Goal: Task Accomplishment & Management: Manage account settings

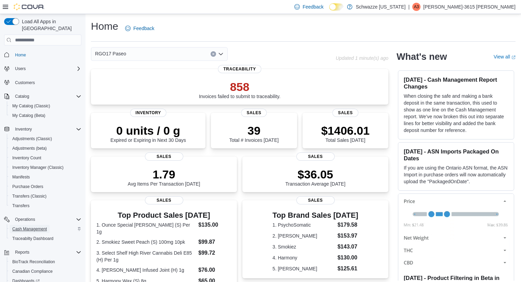
click at [38, 226] on span "Cash Management" at bounding box center [29, 228] width 35 height 5
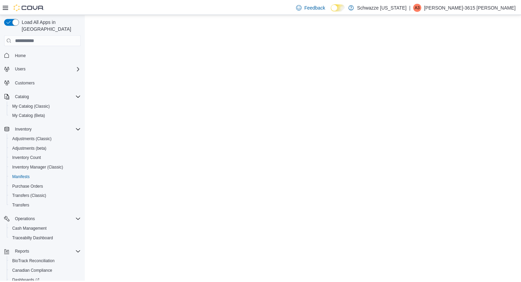
scroll to position [48, 0]
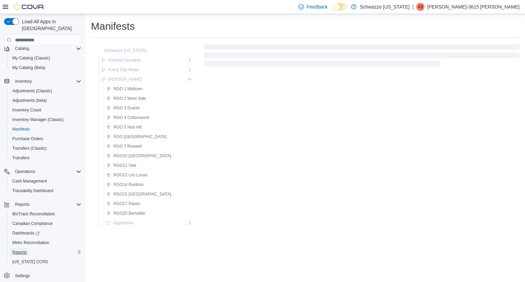
click at [27, 248] on link "Reports" at bounding box center [20, 252] width 20 height 8
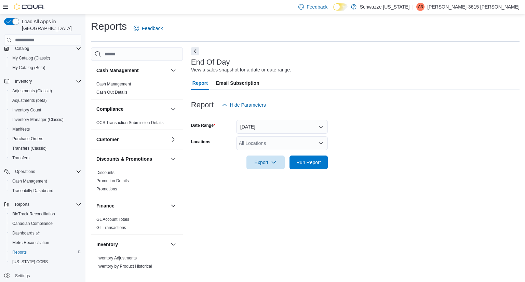
click at [267, 144] on div "All Locations" at bounding box center [282, 143] width 92 height 14
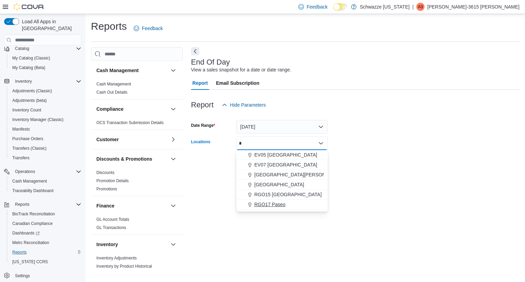
type input "*"
click at [273, 202] on span "RGO17 Paseo" at bounding box center [269, 204] width 31 height 7
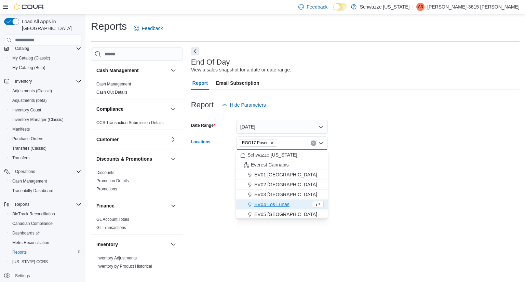
click at [402, 178] on div "End Of Day View a sales snapshot for a date or date range. Report Email Subscri…" at bounding box center [355, 159] width 329 height 225
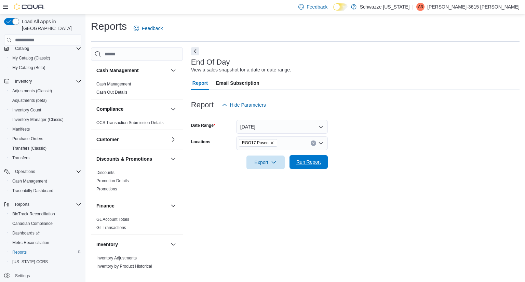
click at [296, 166] on span "Run Report" at bounding box center [309, 162] width 30 height 14
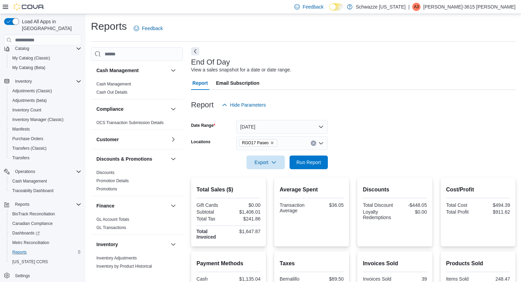
click at [313, 48] on div "End Of Day View a sales snapshot for a date or date range. Report Email Subscri…" at bounding box center [353, 268] width 325 height 442
click at [421, 142] on form "Date Range Today Locations RGO17 Paseo Export Run Report" at bounding box center [353, 140] width 325 height 57
click at [304, 130] on button "Today" at bounding box center [282, 127] width 92 height 14
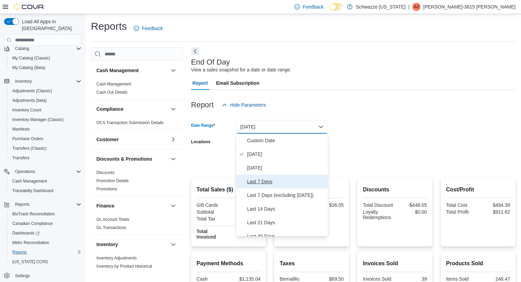
click at [269, 183] on span "Last 7 Days" at bounding box center [286, 182] width 78 height 8
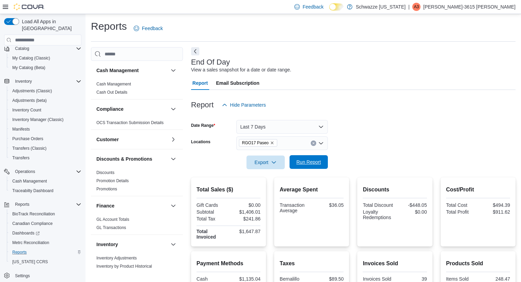
click at [309, 166] on span "Run Report" at bounding box center [309, 162] width 30 height 14
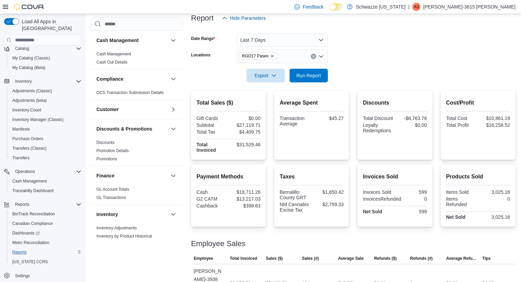
scroll to position [89, 0]
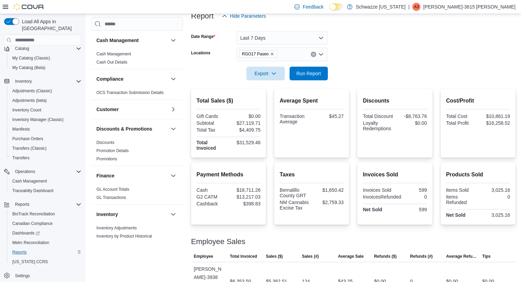
drag, startPoint x: 315, startPoint y: 75, endPoint x: 364, endPoint y: 57, distance: 52.4
click at [364, 57] on form "Date Range Last 7 Days Locations RGO17 Paseo Export Run Report" at bounding box center [353, 51] width 325 height 57
click at [311, 74] on span "Run Report" at bounding box center [309, 73] width 25 height 7
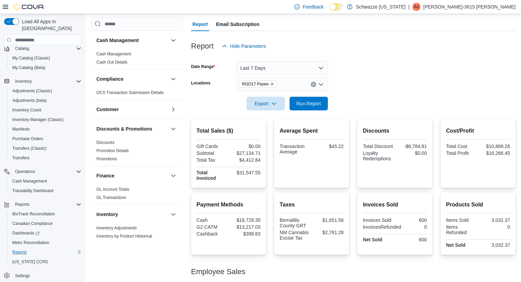
scroll to position [51, 0]
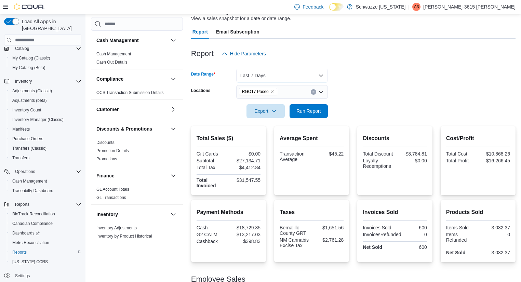
click at [322, 73] on button "Last 7 Days" at bounding box center [282, 76] width 92 height 14
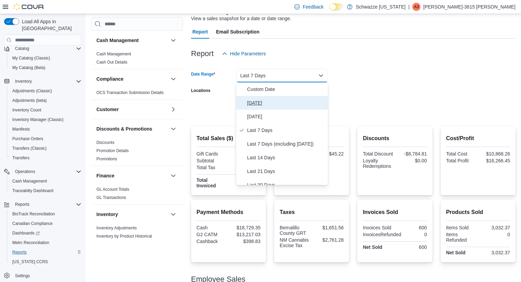
click at [279, 104] on span "Today" at bounding box center [286, 103] width 78 height 8
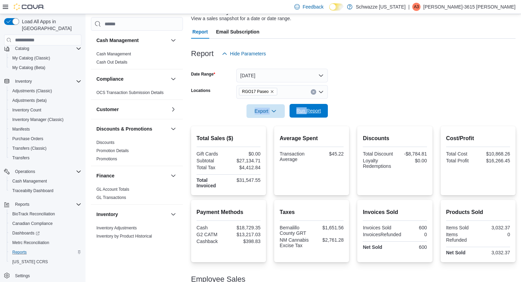
drag, startPoint x: 367, startPoint y: 90, endPoint x: 306, endPoint y: 107, distance: 62.5
click at [306, 107] on form "Date Range Today Locations RGO17 Paseo Export Run Report" at bounding box center [353, 89] width 325 height 57
click at [306, 107] on span "Run Report" at bounding box center [309, 111] width 30 height 14
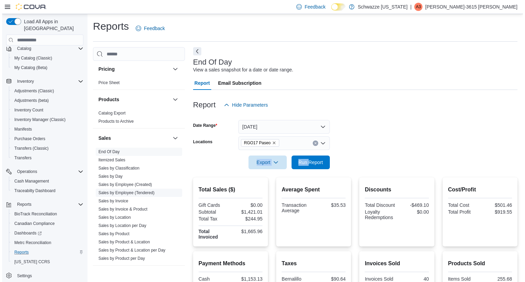
scroll to position [367, 0]
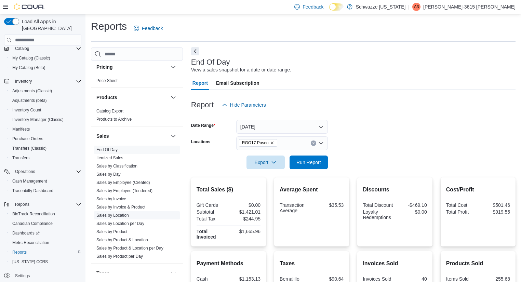
click at [129, 214] on span "Sales by Location" at bounding box center [137, 215] width 87 height 8
click at [122, 213] on link "Sales by Location" at bounding box center [112, 215] width 32 height 5
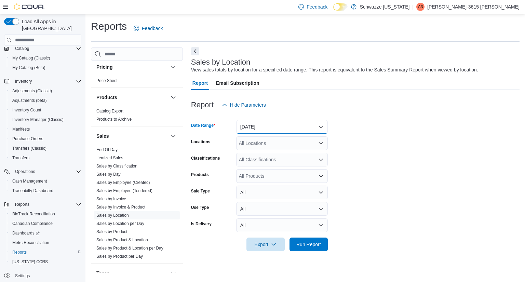
click at [274, 130] on button "Yesterday" at bounding box center [282, 127] width 92 height 14
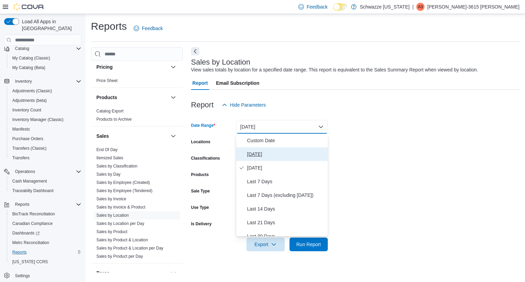
click at [257, 153] on span "Today" at bounding box center [286, 154] width 78 height 8
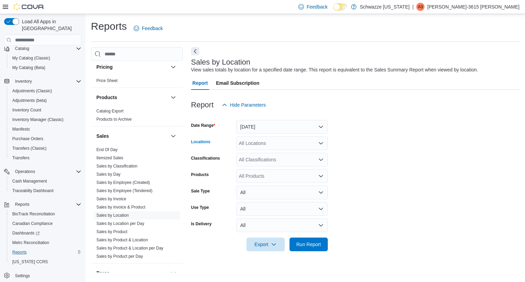
click at [310, 142] on div "All Locations" at bounding box center [282, 143] width 92 height 14
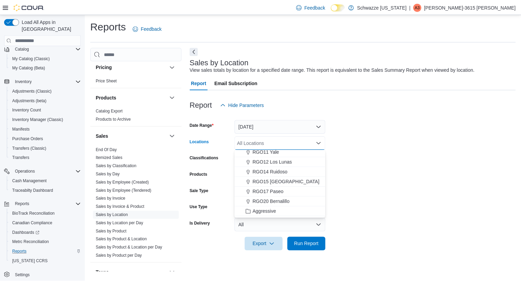
scroll to position [272, 0]
click at [272, 191] on span "RGO17 Paseo" at bounding box center [269, 190] width 31 height 7
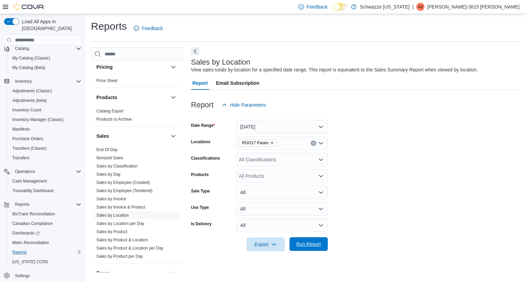
click at [314, 246] on span "Run Report" at bounding box center [309, 244] width 25 height 7
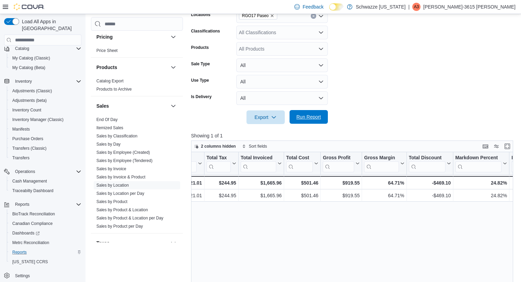
scroll to position [0, 266]
click at [29, 117] on span "Inventory Manager (Classic)" at bounding box center [37, 119] width 51 height 5
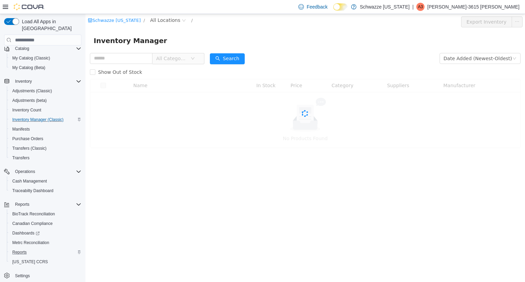
click at [167, 22] on span "All Locations" at bounding box center [165, 20] width 30 height 8
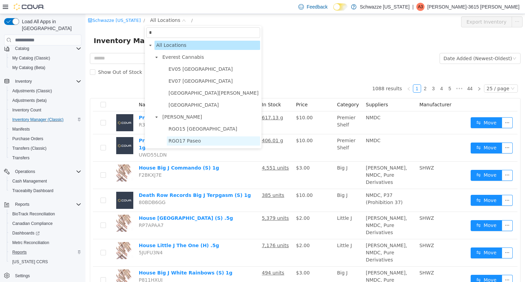
type input "*"
click at [182, 142] on span "RGO17 Paseo" at bounding box center [185, 140] width 32 height 5
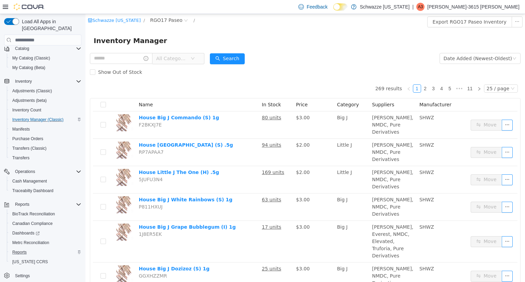
click at [240, 20] on div "Schwazze New Mexico / RGO17 Paseo /" at bounding box center [269, 20] width 363 height 8
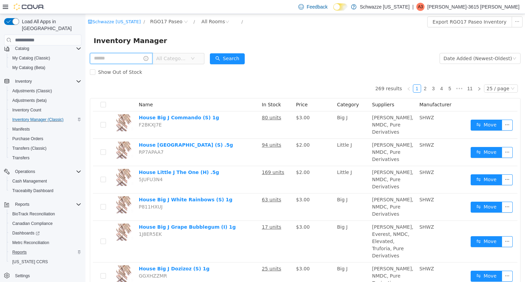
click at [128, 61] on input "text" at bounding box center [121, 58] width 63 height 11
type input "******"
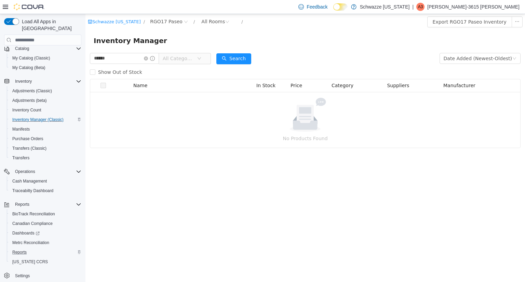
click at [162, 26] on div "Schwazze New Mexico / RGO17 Paseo / All Rooms /" at bounding box center [269, 21] width 363 height 11
click at [164, 24] on span "RGO17 Paseo" at bounding box center [166, 22] width 32 height 8
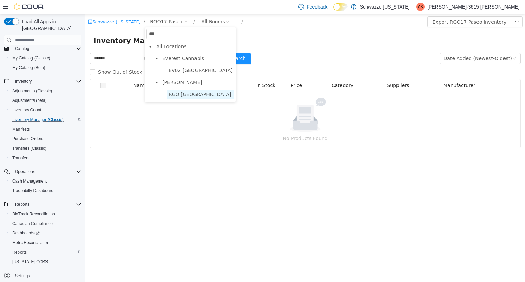
type input "***"
click at [204, 96] on span "RGO 6 Northeast Heights" at bounding box center [200, 94] width 63 height 5
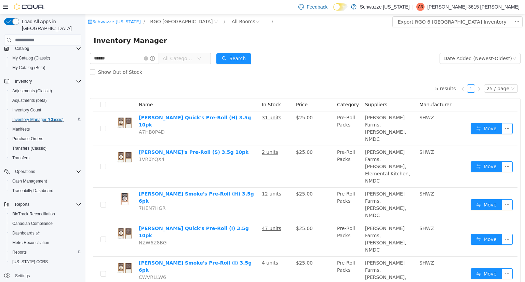
click at [279, 50] on div "Inventory Manager" at bounding box center [306, 41] width 440 height 22
click at [264, 51] on div "Inventory Manager" at bounding box center [306, 41] width 440 height 22
click at [20, 250] on span "Reports" at bounding box center [19, 252] width 14 height 5
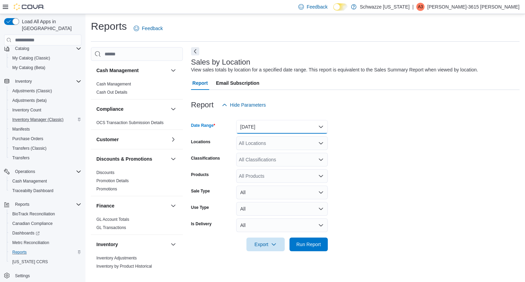
click at [267, 126] on button "Yesterday" at bounding box center [282, 127] width 92 height 14
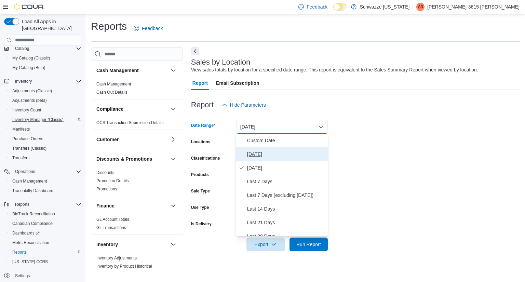
click at [260, 154] on span "Today" at bounding box center [286, 154] width 78 height 8
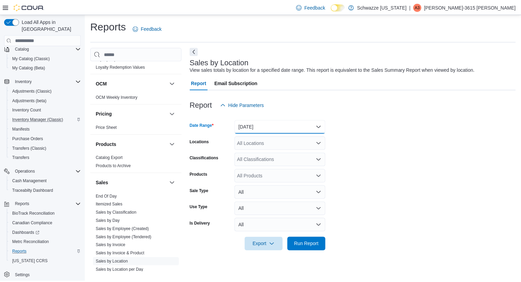
scroll to position [322, 0]
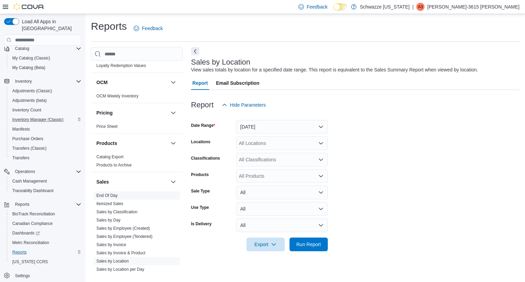
click at [114, 197] on span "End Of Day" at bounding box center [106, 195] width 21 height 5
click at [114, 194] on link "End Of Day" at bounding box center [106, 195] width 21 height 5
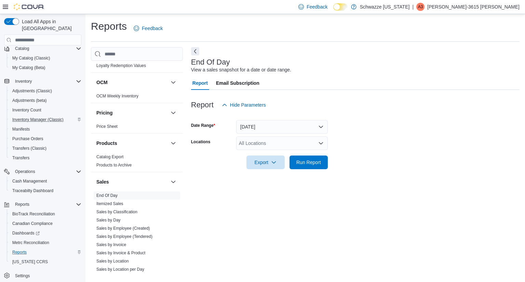
click at [288, 143] on div "All Locations" at bounding box center [282, 143] width 92 height 14
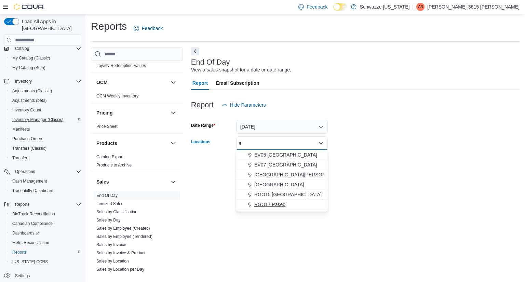
type input "*"
click at [277, 205] on span "RGO17 Paseo" at bounding box center [269, 204] width 31 height 7
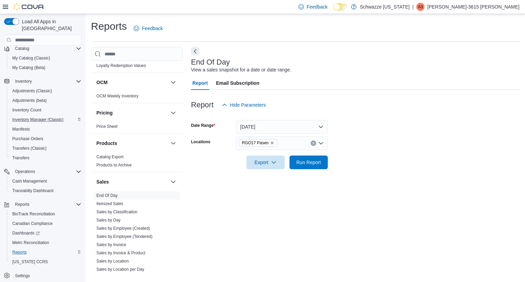
click at [391, 171] on div at bounding box center [355, 173] width 329 height 8
click at [302, 160] on span "Run Report" at bounding box center [309, 162] width 25 height 7
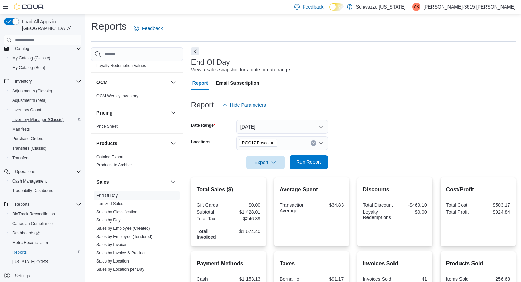
click at [297, 168] on span "Run Report" at bounding box center [309, 162] width 30 height 14
click at [298, 125] on button "Today" at bounding box center [282, 127] width 92 height 14
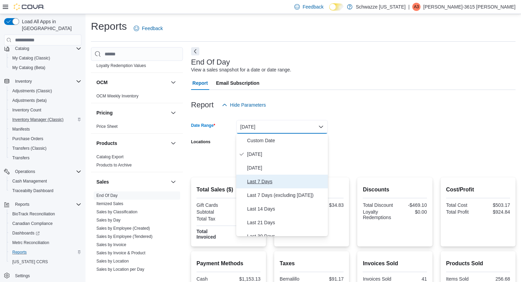
click at [279, 185] on span "Last 7 Days" at bounding box center [286, 182] width 78 height 8
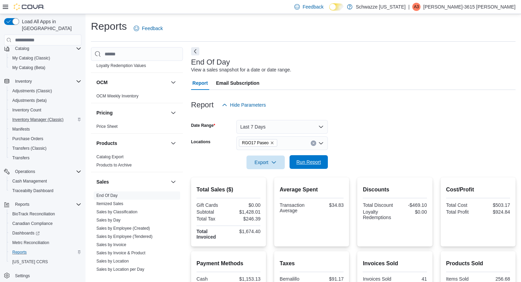
click at [308, 160] on span "Run Report" at bounding box center [309, 162] width 25 height 7
click at [270, 123] on button "Last 7 Days" at bounding box center [282, 127] width 92 height 14
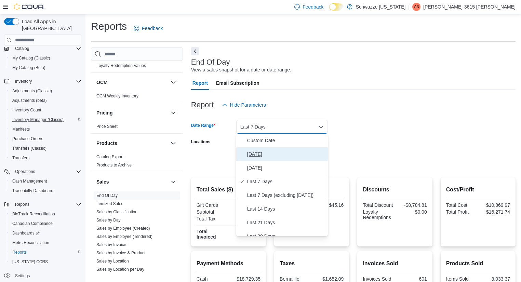
click at [262, 159] on button "Today" at bounding box center [282, 154] width 92 height 14
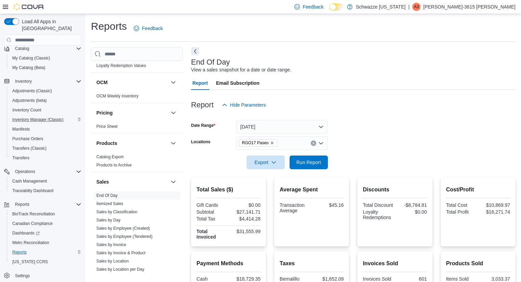
click at [329, 152] on div at bounding box center [353, 152] width 325 height 5
click at [312, 168] on span "Run Report" at bounding box center [309, 162] width 30 height 14
click at [315, 161] on span "Run Report" at bounding box center [309, 162] width 25 height 7
click at [316, 165] on span "Run Report" at bounding box center [309, 162] width 25 height 7
click at [304, 160] on span "Run Report" at bounding box center [309, 162] width 25 height 7
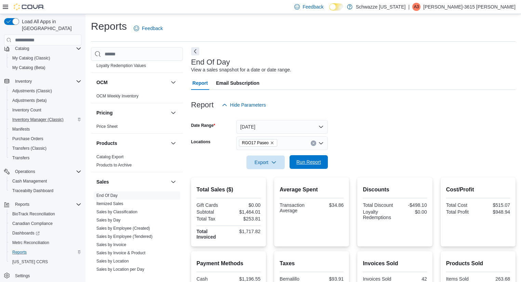
click at [321, 167] on span "Run Report" at bounding box center [309, 162] width 30 height 14
click at [34, 177] on span "Cash Management" at bounding box center [29, 181] width 35 height 8
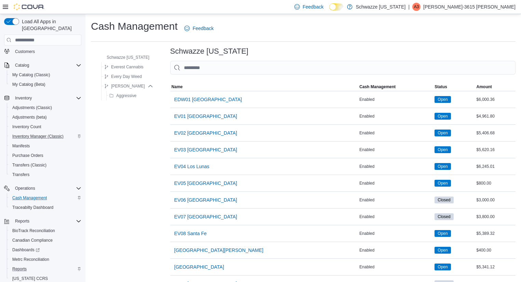
scroll to position [420, 0]
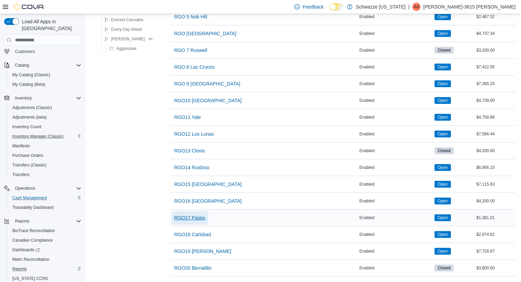
click at [196, 214] on span "RGO17 Paseo" at bounding box center [189, 217] width 31 height 7
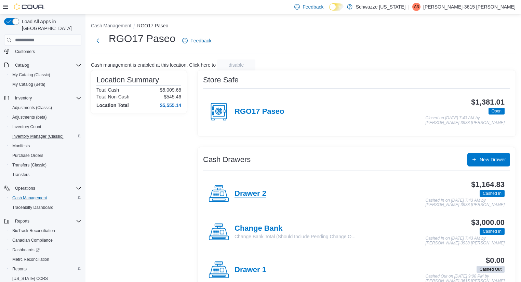
click at [249, 192] on h4 "Drawer 2" at bounding box center [251, 193] width 32 height 9
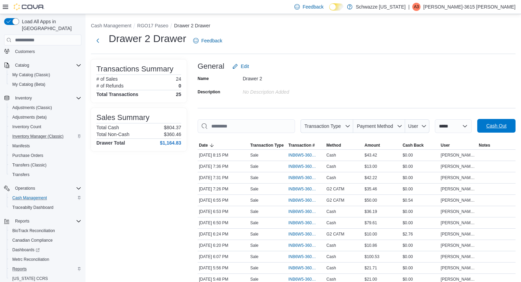
click at [511, 129] on span "Cash Out" at bounding box center [497, 126] width 30 height 14
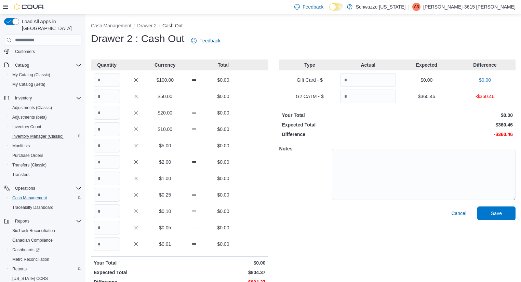
scroll to position [12, 0]
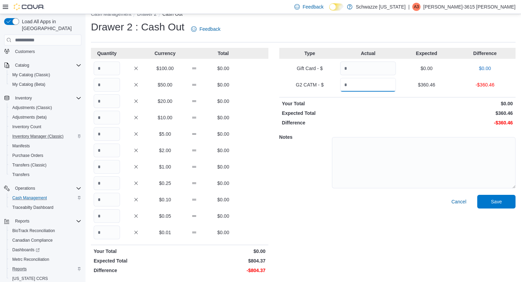
click at [354, 88] on input "Quantity" at bounding box center [368, 85] width 56 height 14
click at [380, 88] on input "Quantity" at bounding box center [368, 85] width 56 height 14
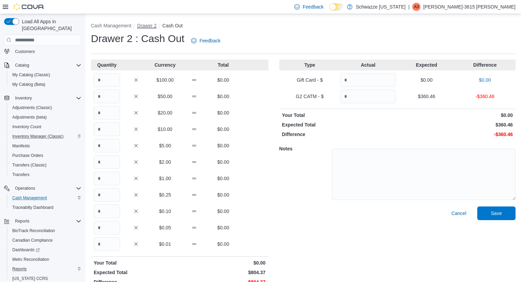
click at [144, 23] on button "Drawer 2" at bounding box center [146, 25] width 19 height 5
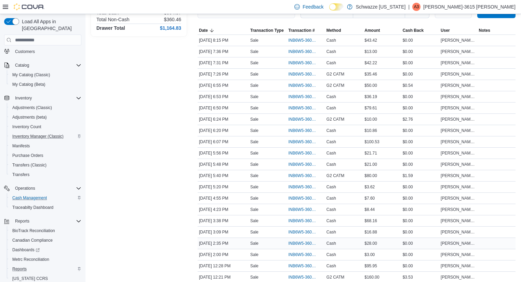
scroll to position [115, 0]
click at [327, 207] on div "Cash" at bounding box center [344, 210] width 38 height 8
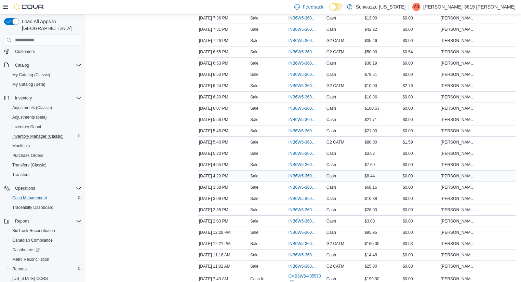
scroll to position [186, 0]
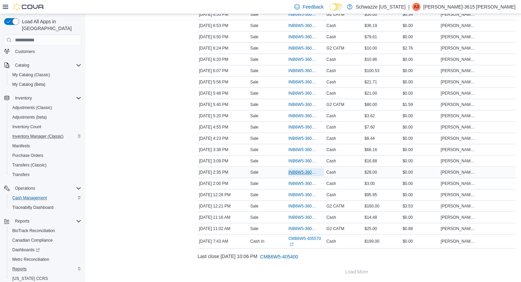
click at [310, 171] on span "INB6W5-3608352" at bounding box center [302, 172] width 28 height 5
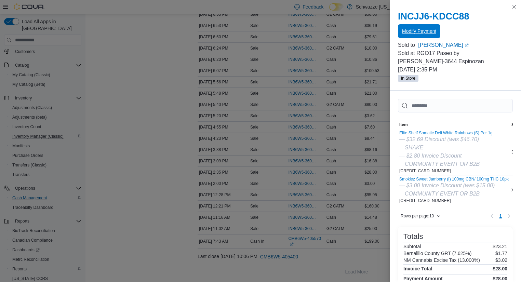
click at [414, 32] on span "Modify Payment" at bounding box center [419, 31] width 34 height 7
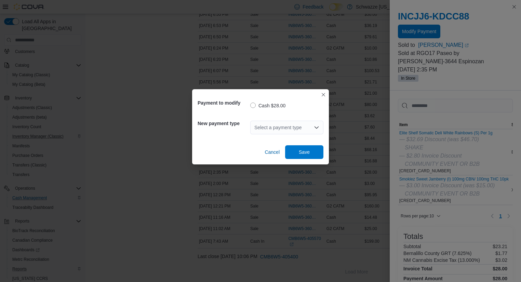
click at [291, 126] on div "Select a payment type" at bounding box center [286, 128] width 73 height 14
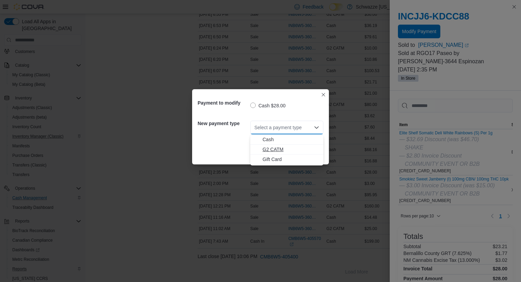
click at [276, 149] on span "G2 CATM" at bounding box center [291, 149] width 57 height 7
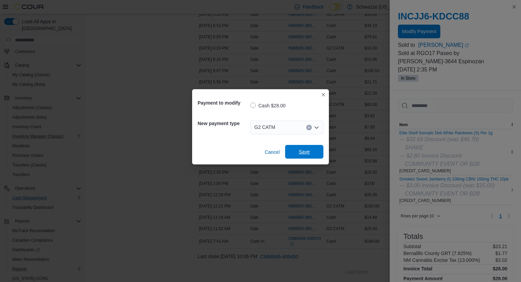
click at [304, 154] on span "Save" at bounding box center [304, 151] width 11 height 7
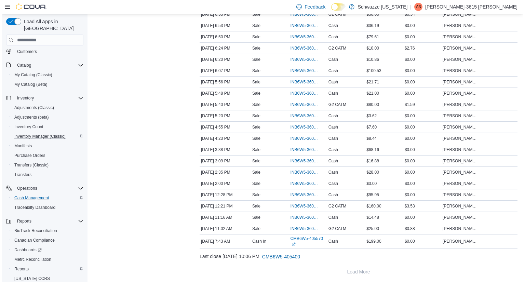
scroll to position [0, 0]
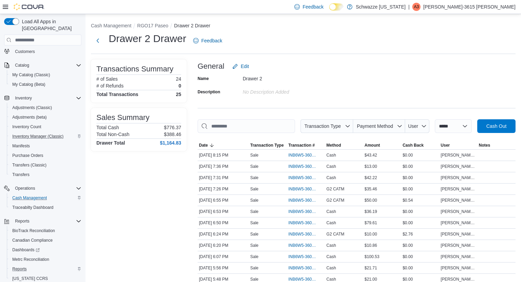
click at [156, 21] on div "**********" at bounding box center [304, 242] width 436 height 456
click at [155, 21] on div "**********" at bounding box center [304, 242] width 436 height 456
click at [154, 23] on button "RGO17 Paseo" at bounding box center [152, 25] width 31 height 5
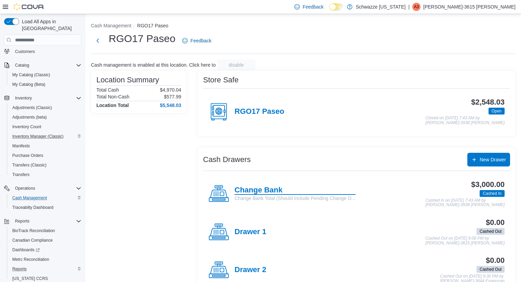
click at [273, 186] on h4 "Change Bank" at bounding box center [295, 190] width 121 height 9
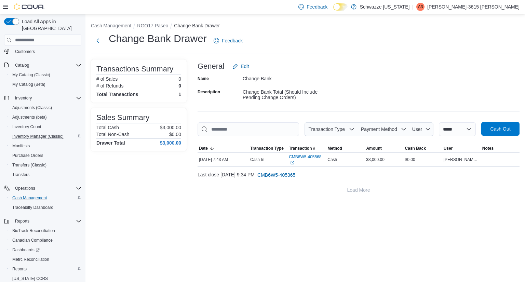
click at [496, 124] on span "Cash Out" at bounding box center [501, 129] width 30 height 14
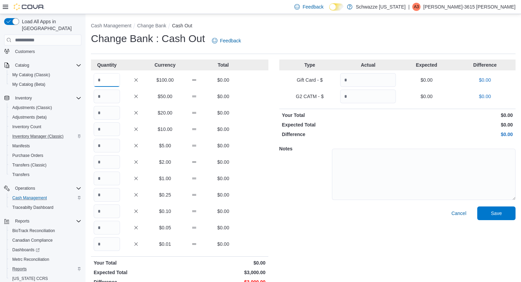
click at [103, 82] on input "Quantity" at bounding box center [107, 80] width 26 height 14
type input "**"
click at [484, 215] on button "Save" at bounding box center [497, 213] width 38 height 14
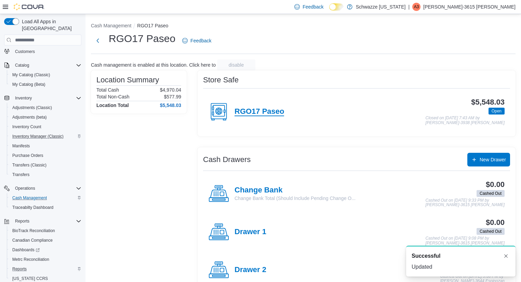
click at [255, 115] on h4 "RGO17 Paseo" at bounding box center [260, 111] width 50 height 9
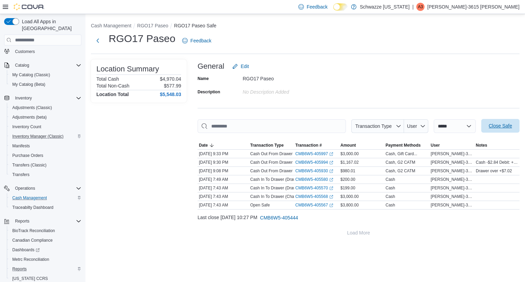
click at [509, 132] on span "Close Safe" at bounding box center [501, 126] width 30 height 14
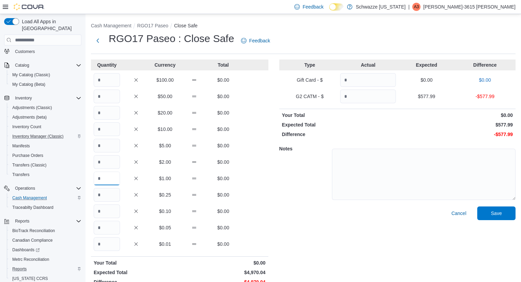
click at [109, 172] on input "Quantity" at bounding box center [107, 179] width 26 height 14
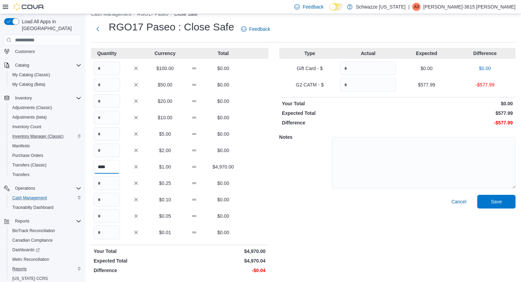
type input "****"
click at [113, 237] on input "Quantity" at bounding box center [107, 233] width 26 height 14
type input "*"
click at [375, 86] on input "Quantity" at bounding box center [368, 85] width 56 height 14
type input "******"
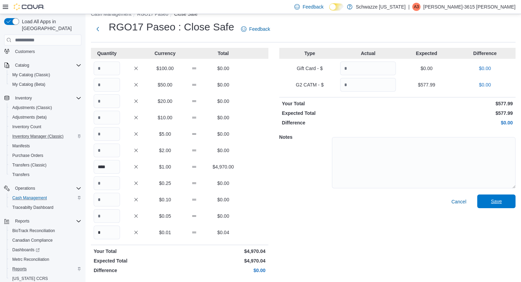
click at [505, 208] on span "Save" at bounding box center [497, 202] width 30 height 14
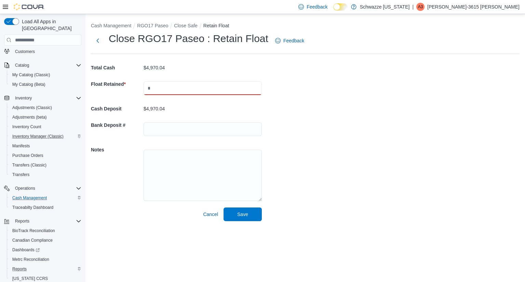
click at [209, 83] on input "text" at bounding box center [203, 88] width 118 height 14
type input "****"
click at [367, 152] on div "Cash Management RGO17 Paseo Close Safe Retain Float Close RGO17 Paseo : Retain …" at bounding box center [306, 120] width 440 height 213
click at [265, 134] on div "Cash Management RGO17 Paseo Close Safe Retain Float Close RGO17 Paseo : Retain …" at bounding box center [306, 120] width 440 height 213
click at [259, 130] on input "text" at bounding box center [203, 129] width 118 height 14
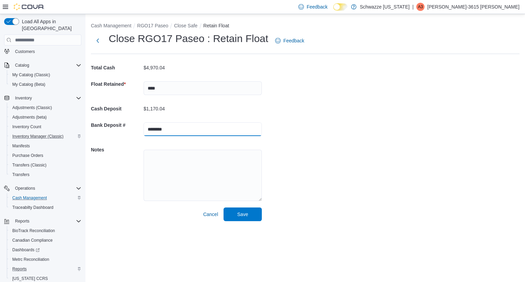
type input "********"
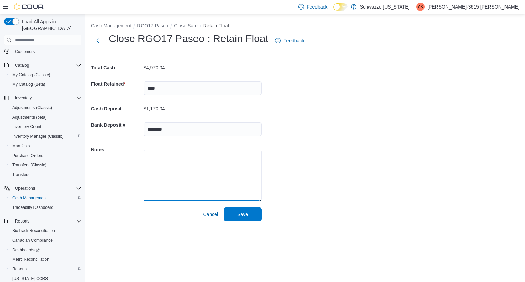
click at [234, 178] on textarea at bounding box center [203, 175] width 118 height 51
type textarea "**********"
click at [348, 180] on div "**********" at bounding box center [306, 120] width 440 height 213
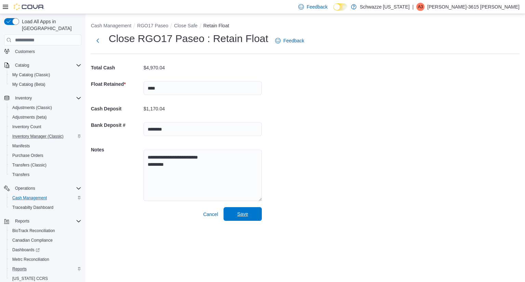
click at [247, 215] on span "Save" at bounding box center [242, 214] width 11 height 7
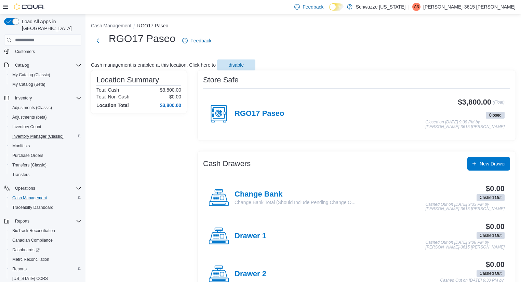
click at [421, 5] on div "A3" at bounding box center [417, 7] width 8 height 8
click at [467, 68] on span "Sign Out" at bounding box center [471, 66] width 18 height 7
